Goal: Information Seeking & Learning: Learn about a topic

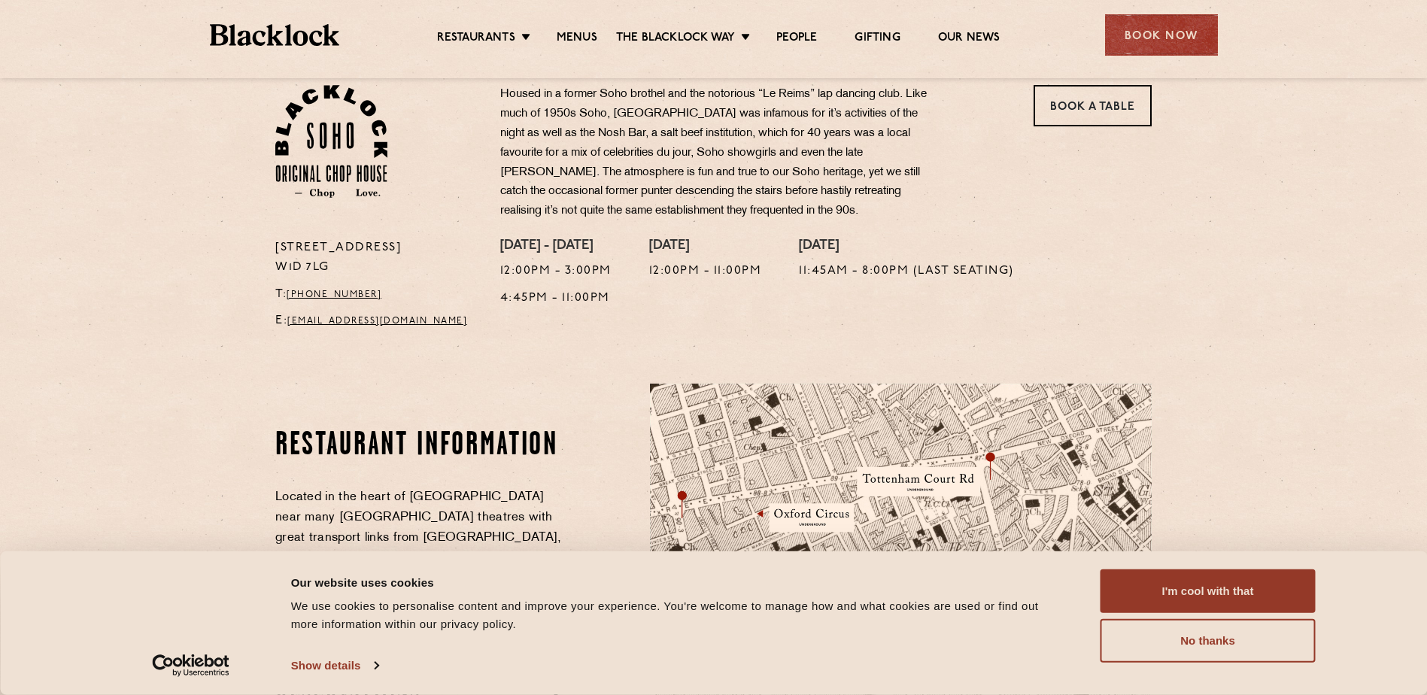
scroll to position [1003, 0]
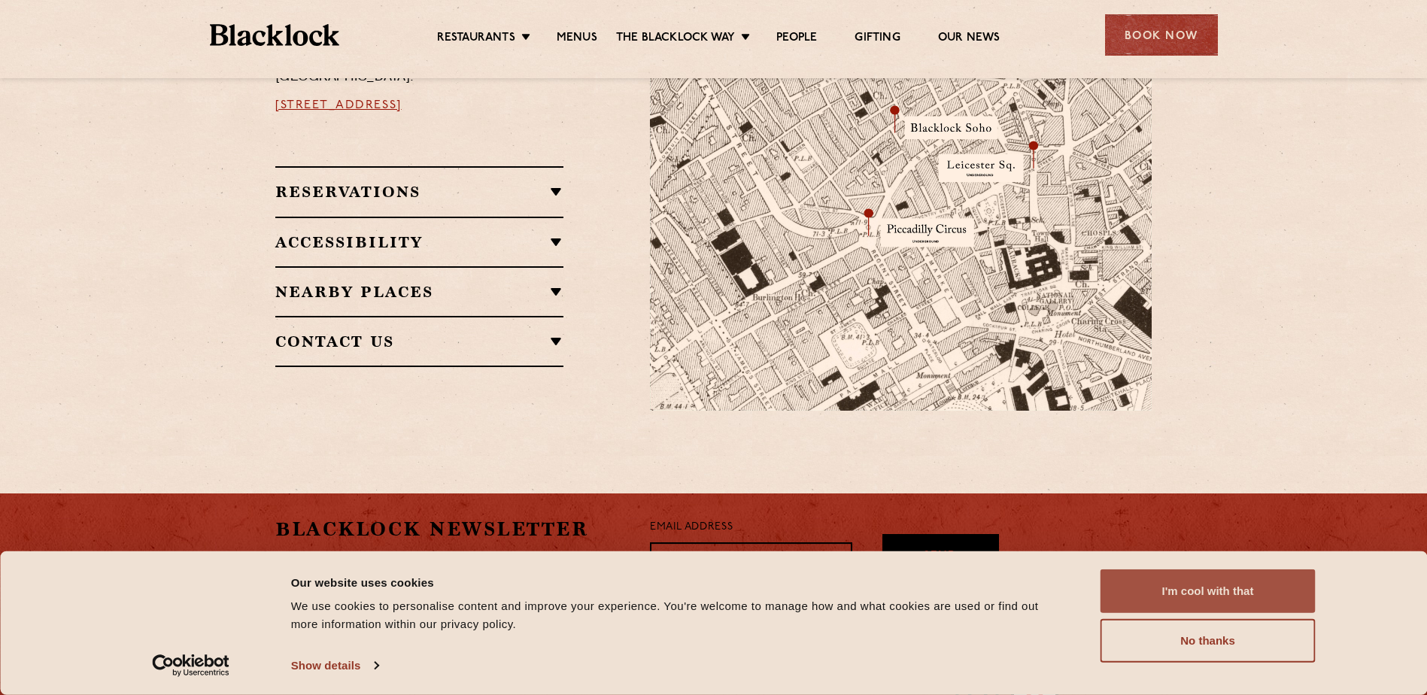
click at [1178, 579] on button "I'm cool with that" at bounding box center [1208, 591] width 215 height 44
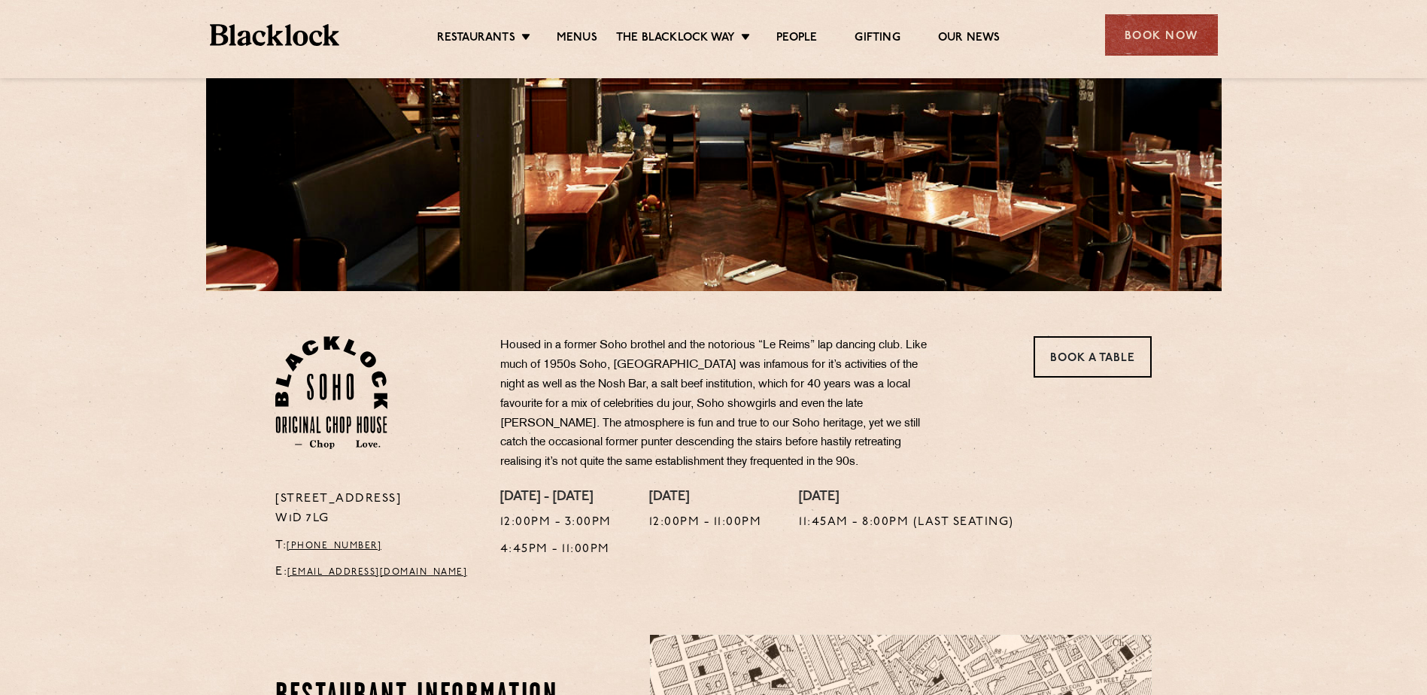
scroll to position [0, 0]
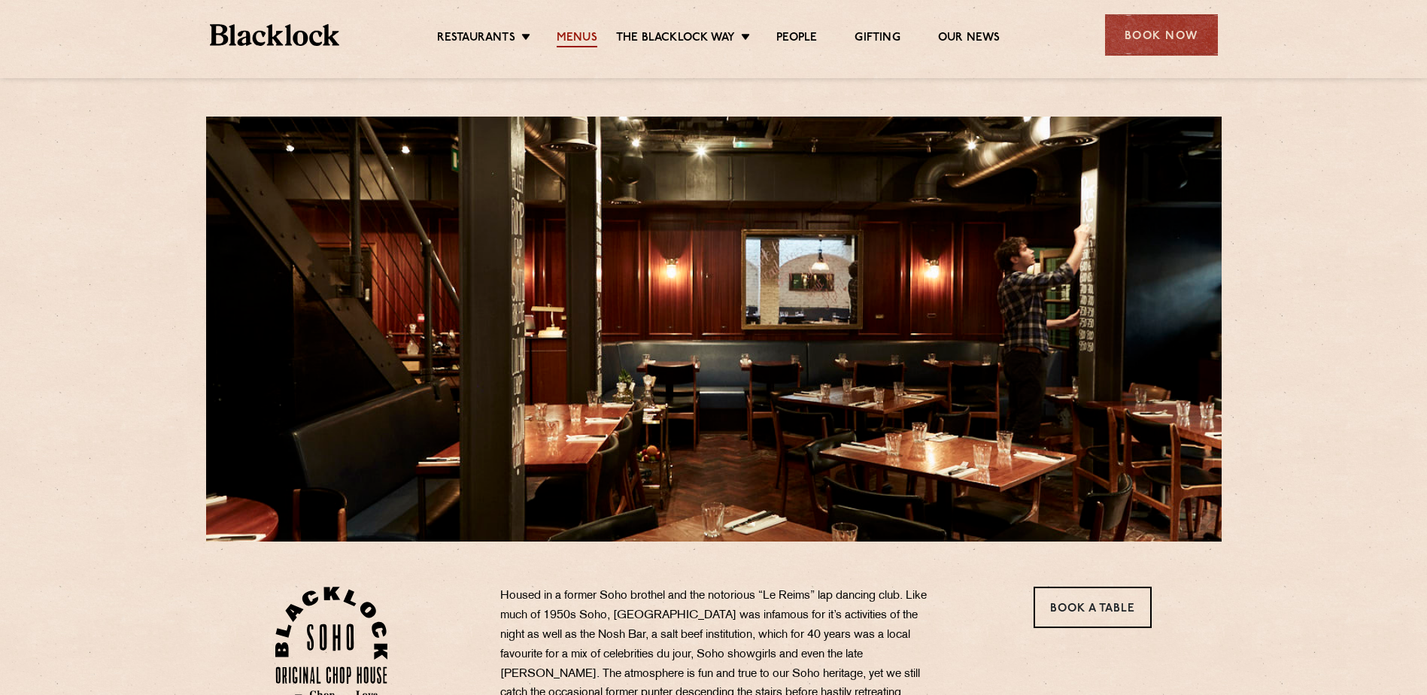
click at [586, 40] on link "Menus" at bounding box center [577, 39] width 41 height 17
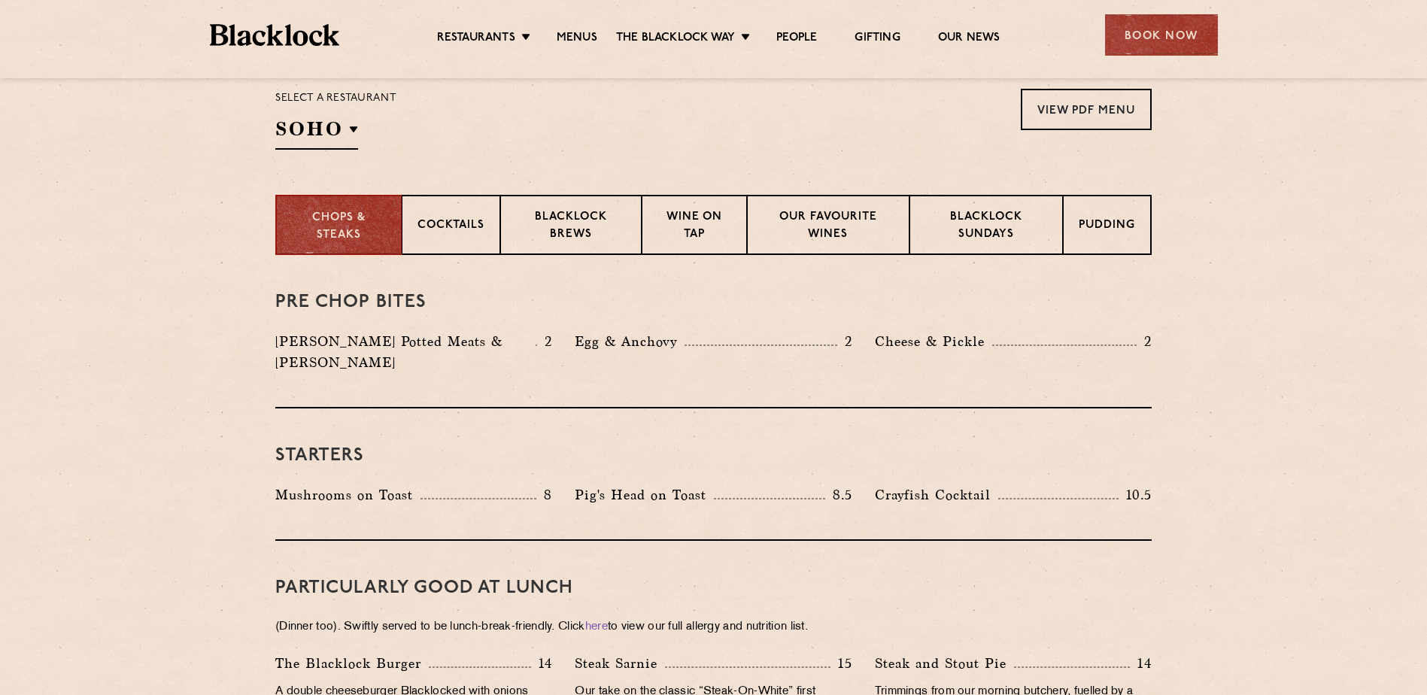
scroll to position [250, 0]
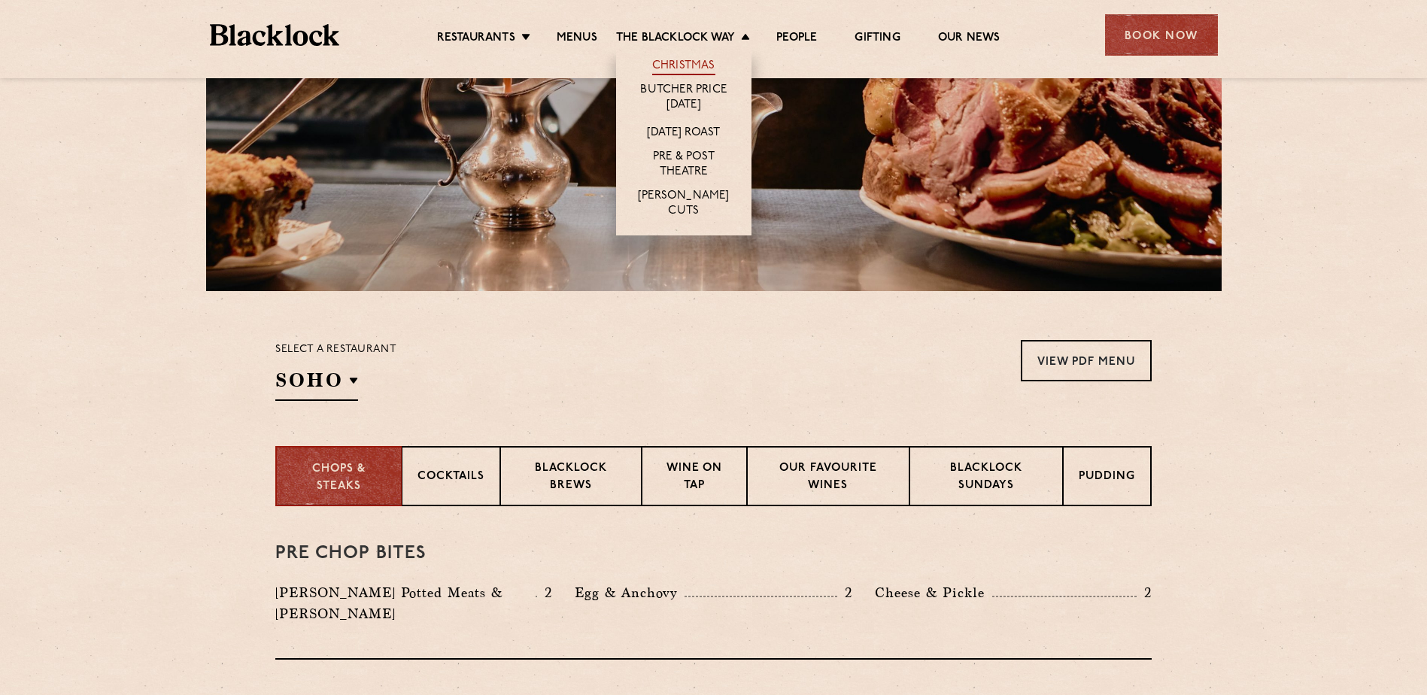
click at [689, 61] on link "Christmas" at bounding box center [683, 67] width 63 height 17
